Goal: Communication & Community: Answer question/provide support

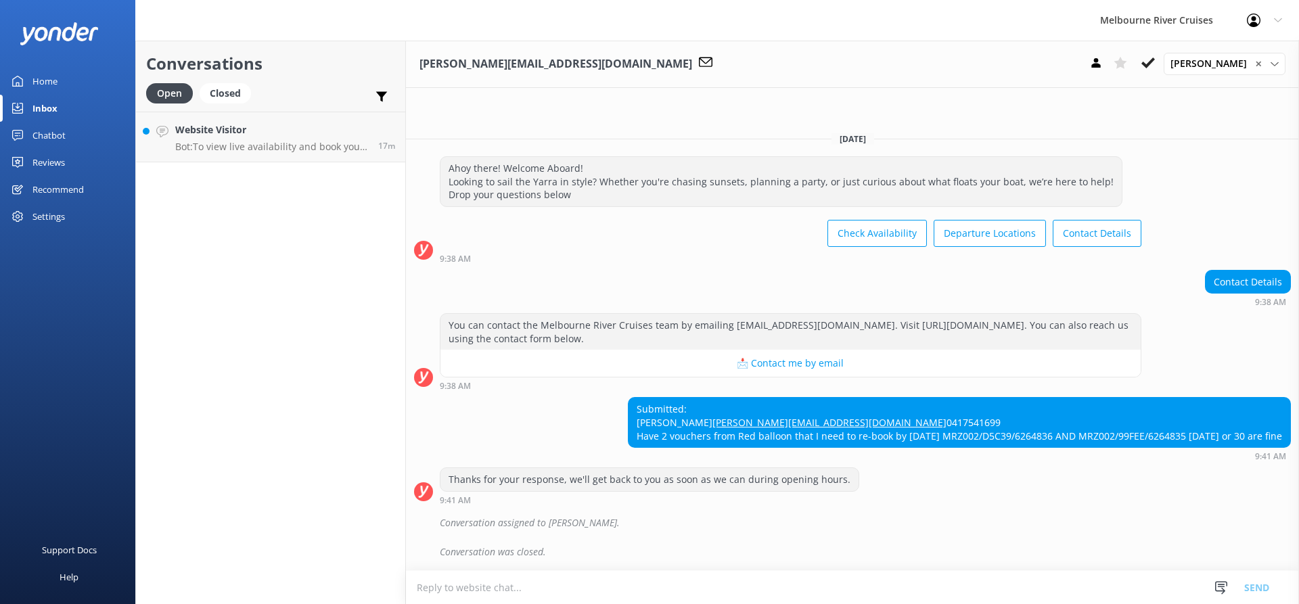
scroll to position [7, 0]
click at [277, 193] on p "Bot: ⚡ Thank you for your message. Our office hours are Mon - Fri 9.30am - 5pm.…" at bounding box center [271, 197] width 193 height 12
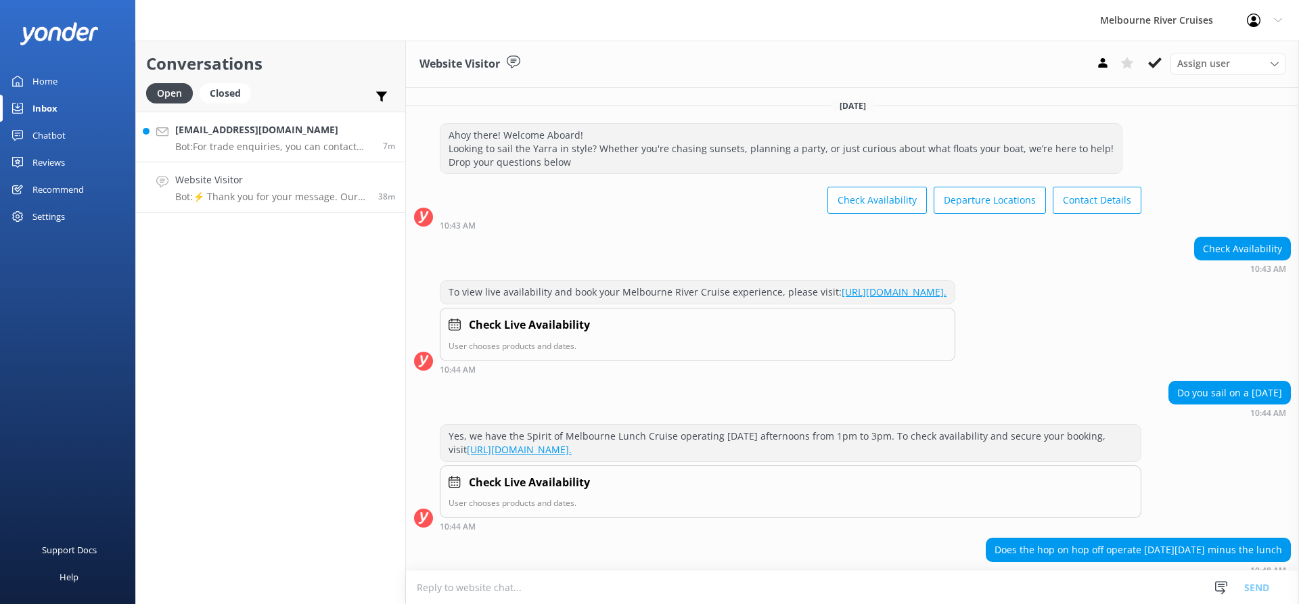
scroll to position [109, 0]
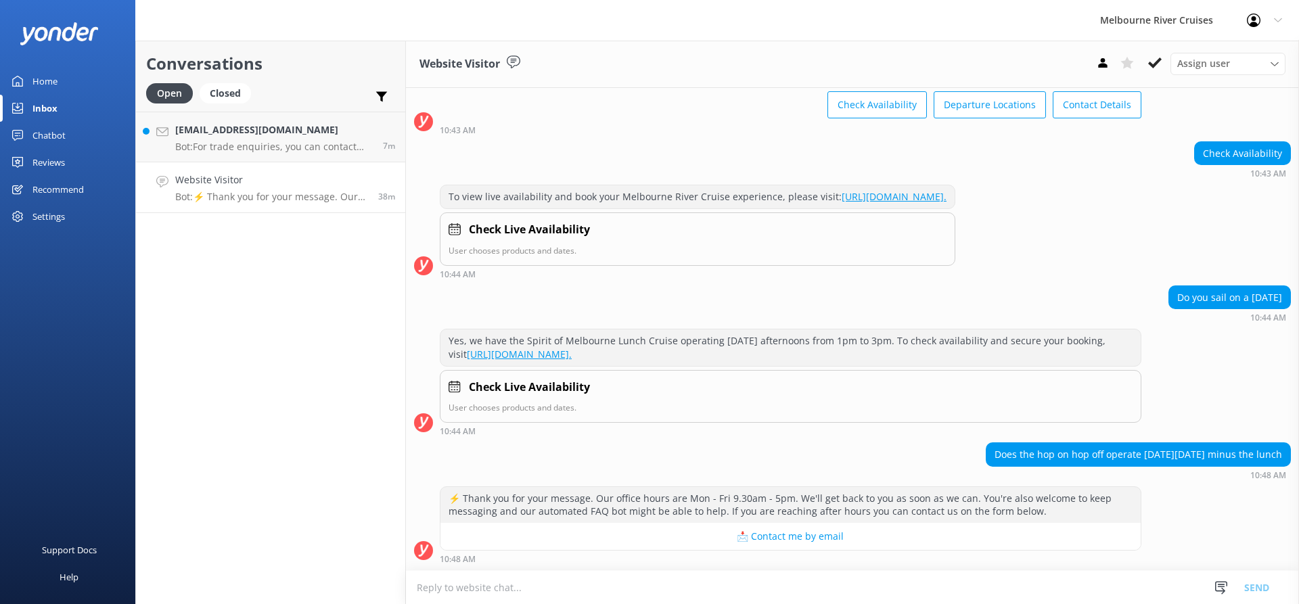
click at [293, 195] on p "Bot: ⚡ Thank you for your message. Our office hours are Mon - Fri 9.30am - 5pm.…" at bounding box center [271, 197] width 193 height 12
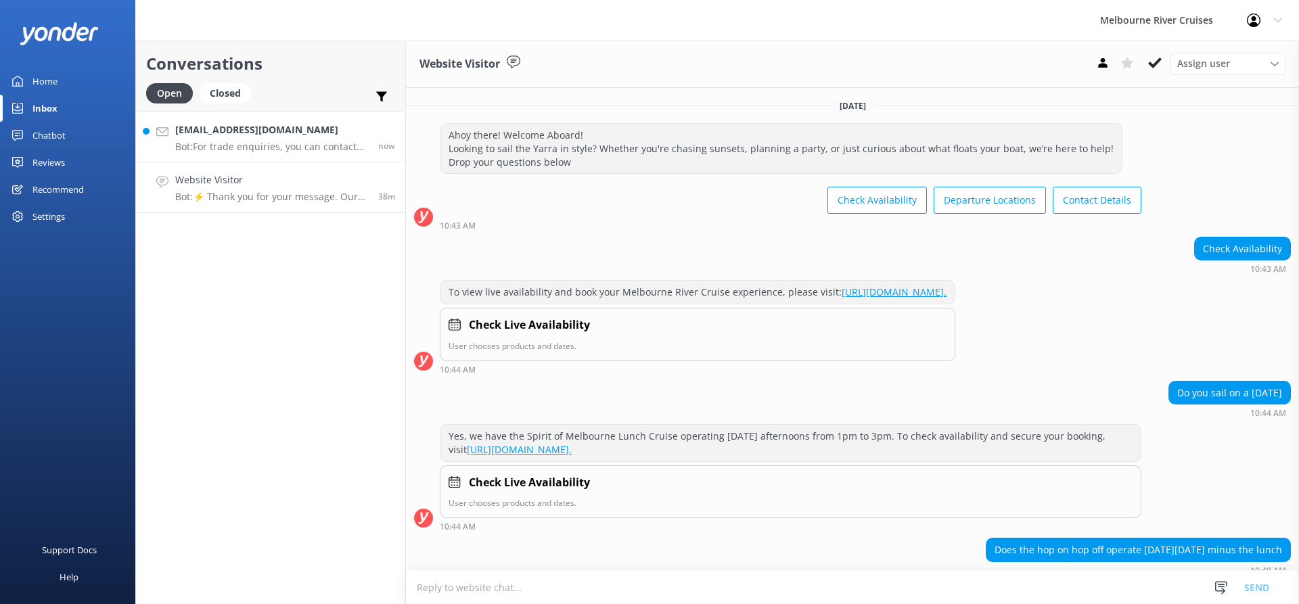
click at [278, 133] on h4 "[EMAIL_ADDRESS][DOMAIN_NAME]" at bounding box center [271, 129] width 193 height 15
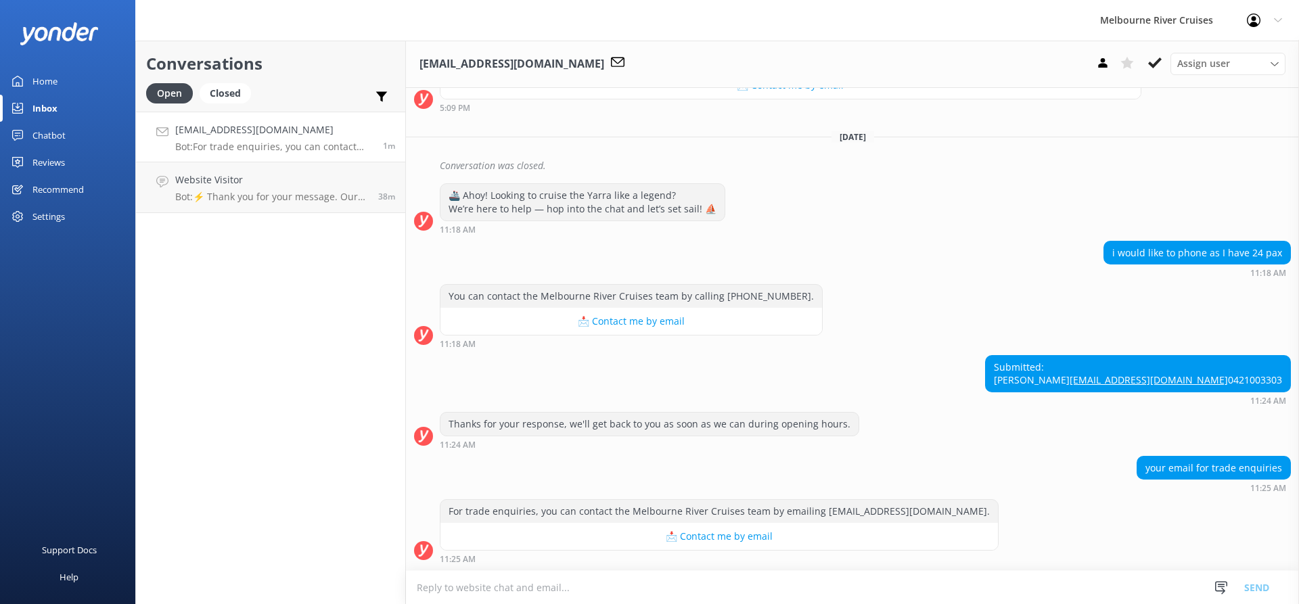
scroll to position [531, 0]
click at [1257, 60] on div "Assign user" at bounding box center [1228, 63] width 108 height 15
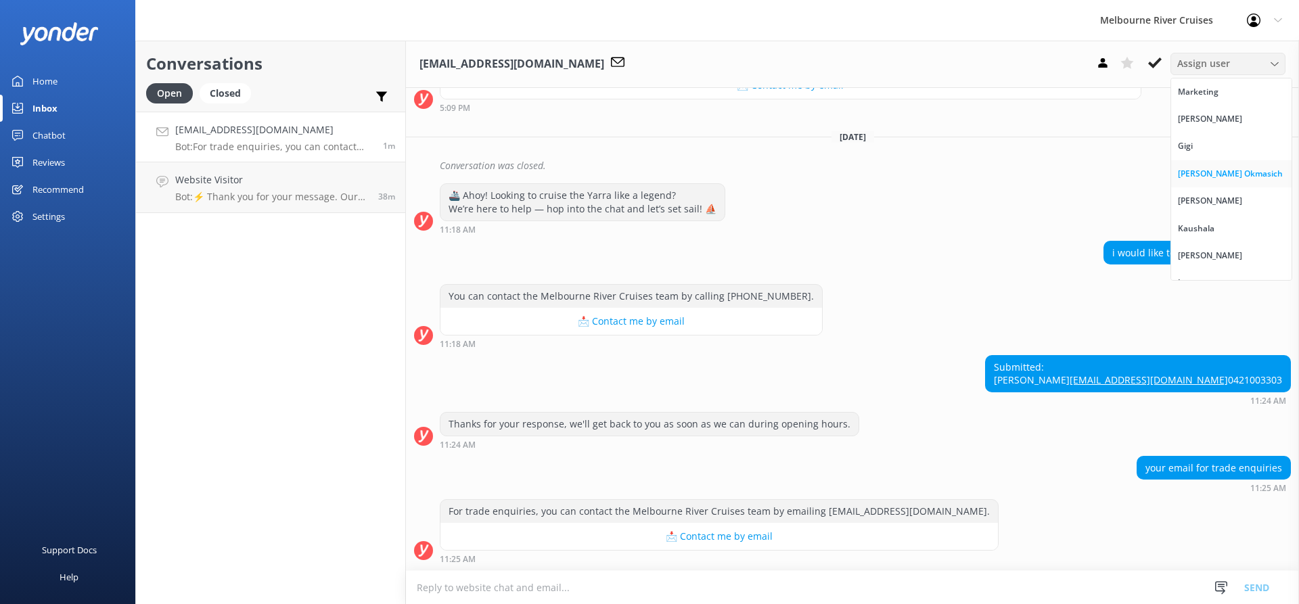
click at [1230, 174] on div "[PERSON_NAME] Okmasich" at bounding box center [1230, 174] width 105 height 14
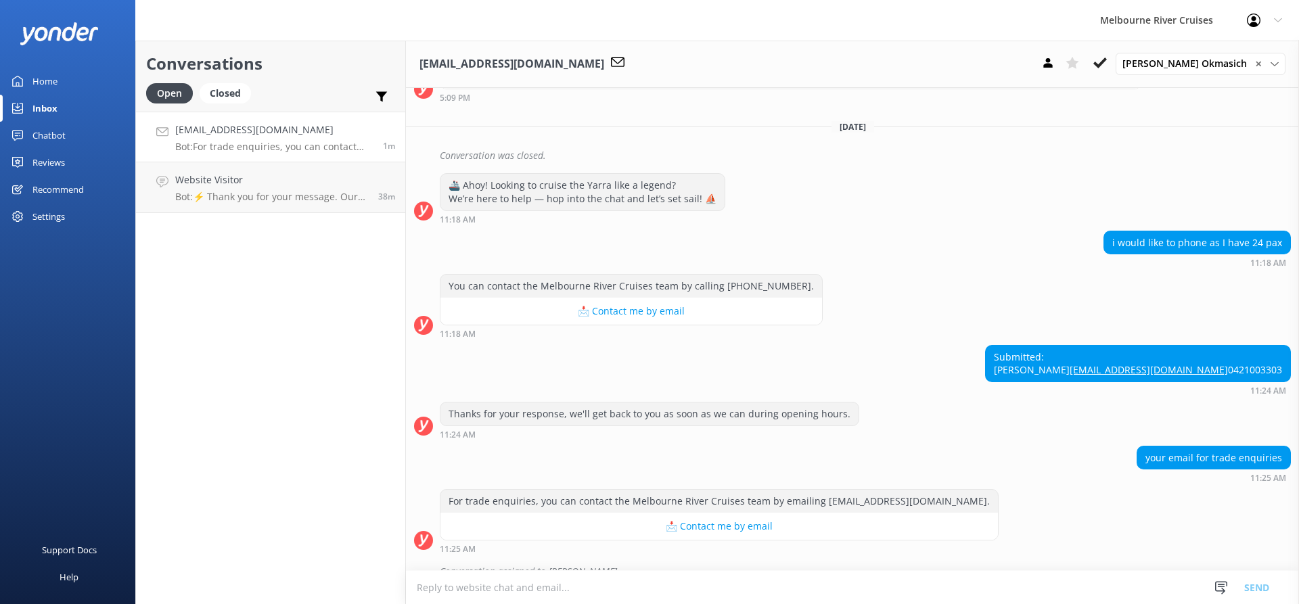
scroll to position [577, 0]
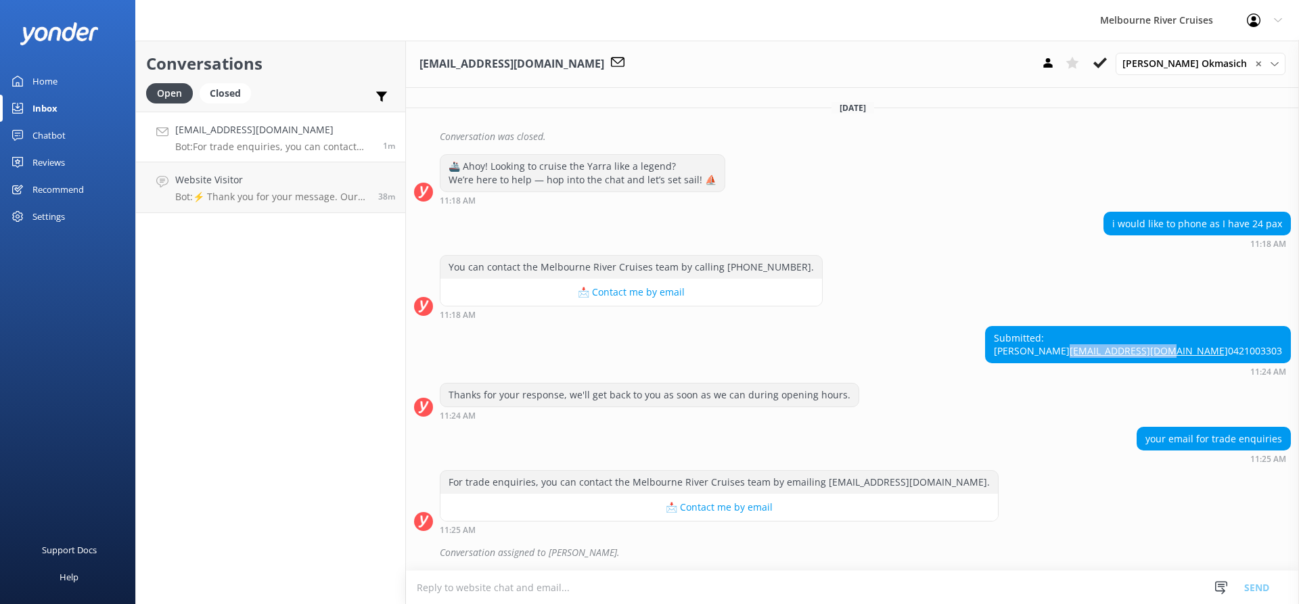
drag, startPoint x: 1273, startPoint y: 336, endPoint x: 1174, endPoint y: 342, distance: 99.6
click at [1174, 342] on div "Submitted: [PERSON_NAME] [EMAIL_ADDRESS][DOMAIN_NAME] 0421003303" at bounding box center [1138, 345] width 304 height 36
copy link "[EMAIL_ADDRESS][DOMAIN_NAME]"
click at [1107, 62] on use at bounding box center [1100, 62] width 14 height 11
